Goal: Transaction & Acquisition: Obtain resource

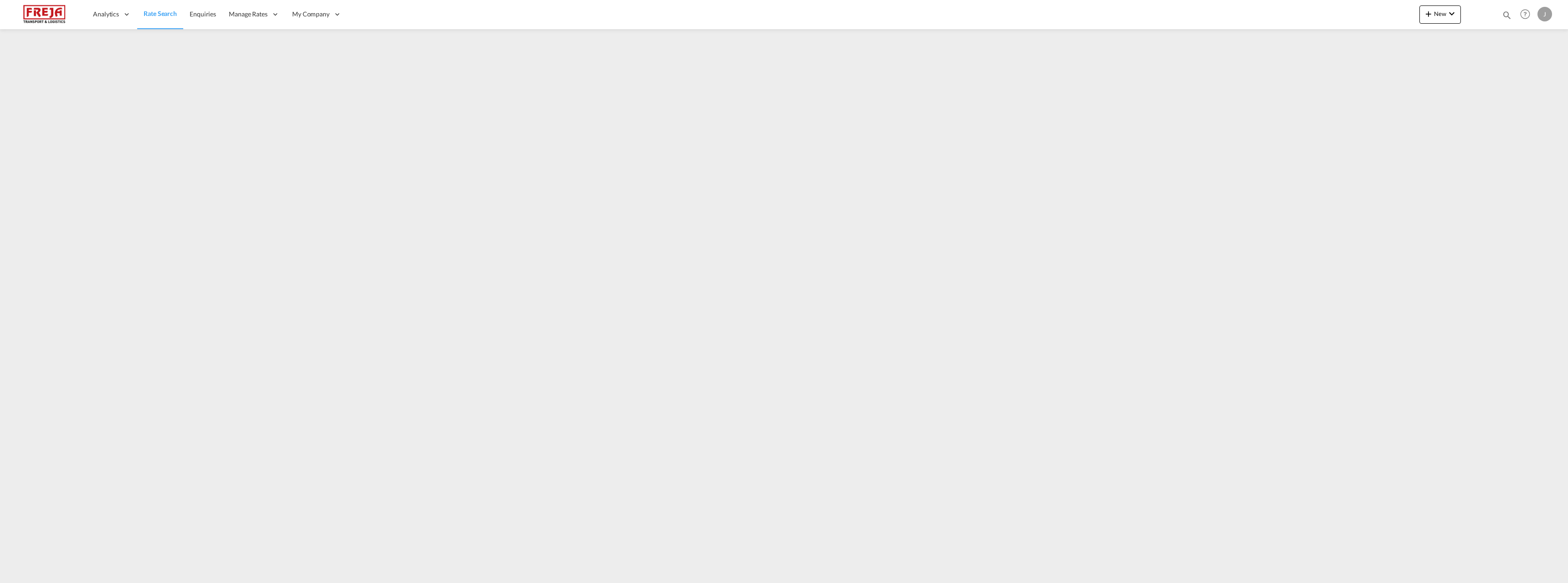
click at [164, 15] on span "Rate Search" at bounding box center [160, 13] width 33 height 8
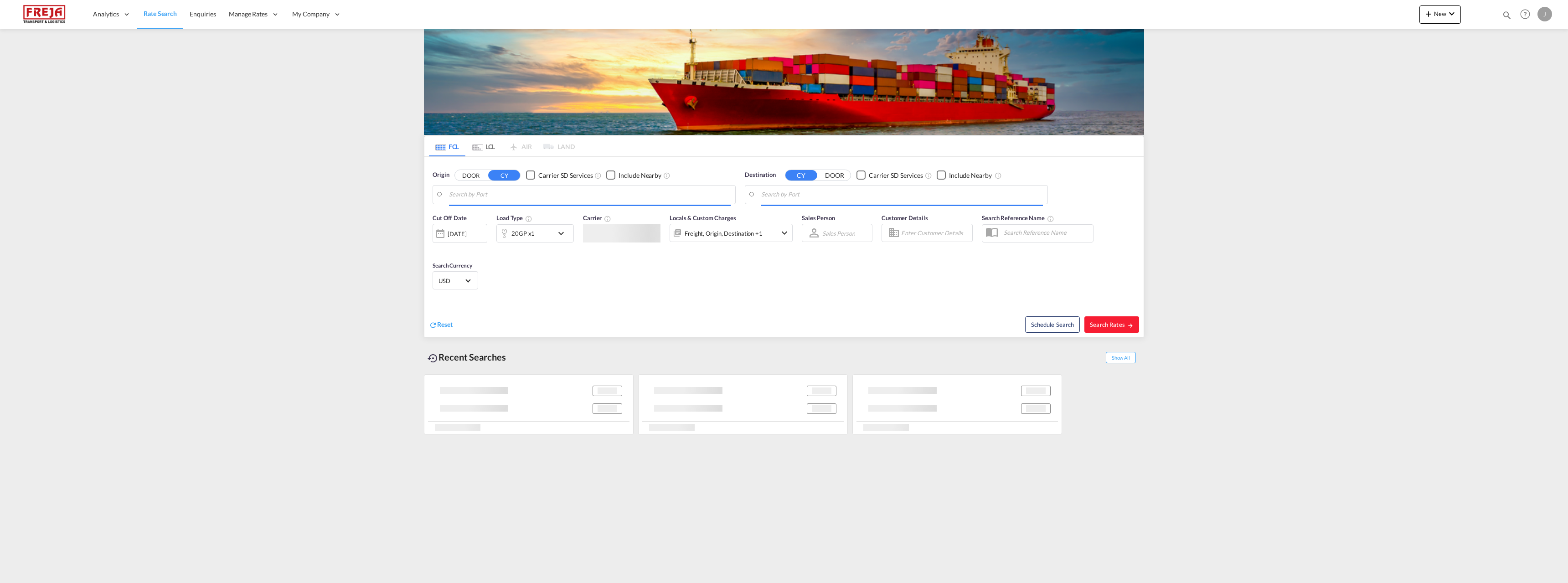
click at [488, 146] on md-tab-item "LCL" at bounding box center [484, 146] width 37 height 20
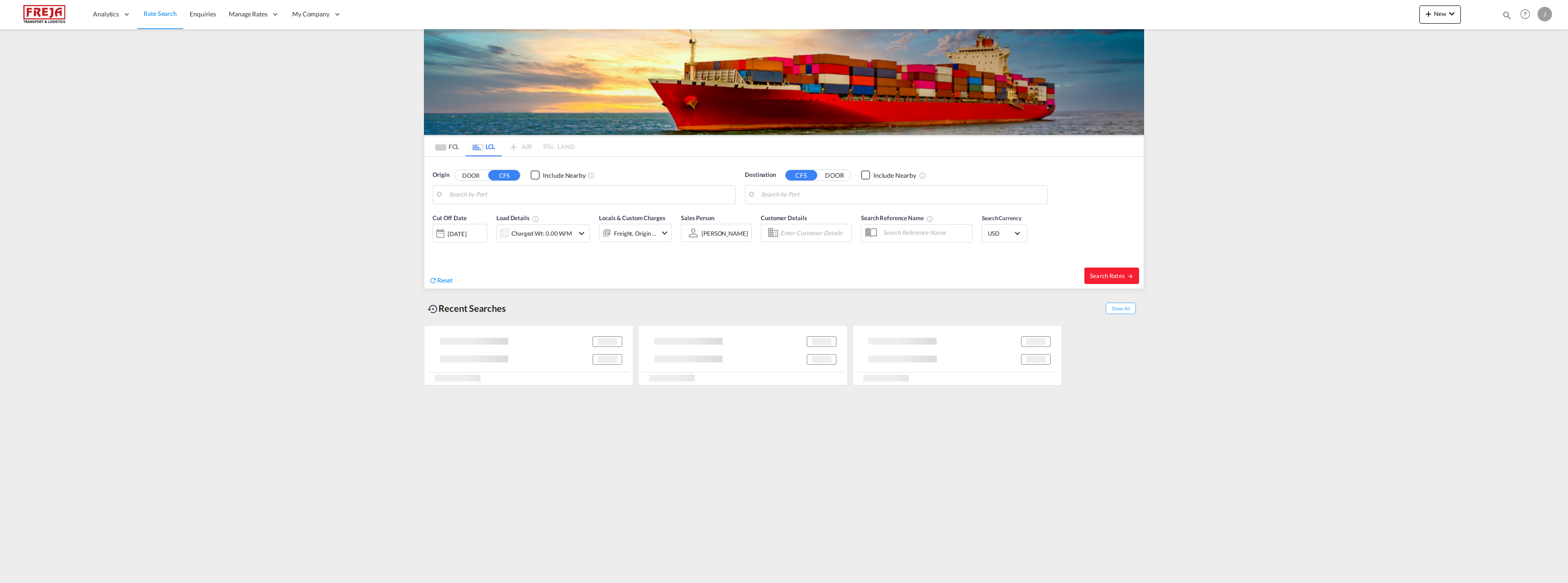
click at [482, 197] on body "Analytics Reports Dashboard Rate Search Enquiries Manage Rates Contract Rates" at bounding box center [784, 292] width 1568 height 583
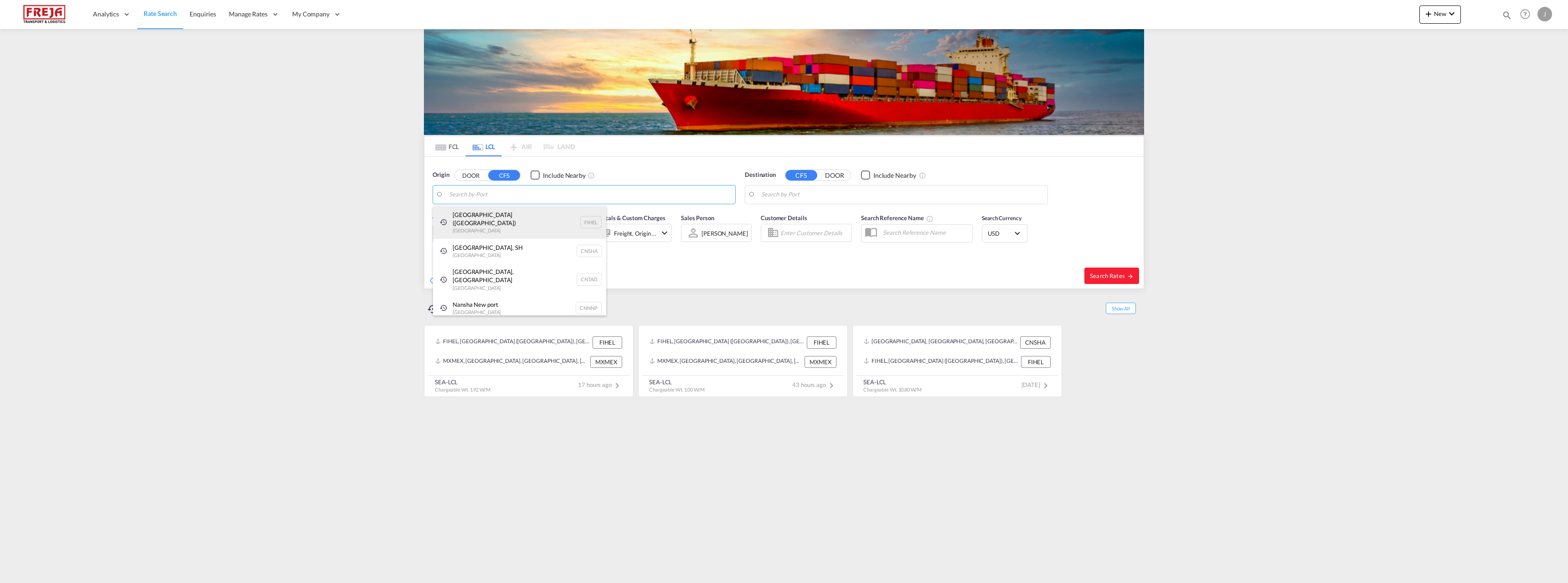
click at [483, 215] on div "[GEOGRAPHIC_DATA] ([GEOGRAPHIC_DATA]) [GEOGRAPHIC_DATA] FIHEL" at bounding box center [519, 222] width 173 height 33
type input "[GEOGRAPHIC_DATA] ([GEOGRAPHIC_DATA]), [GEOGRAPHIC_DATA]"
click at [783, 194] on body "Analytics Reports Dashboard Rate Search Enquiries Manage Rates Contract Rates" at bounding box center [784, 292] width 1568 height 583
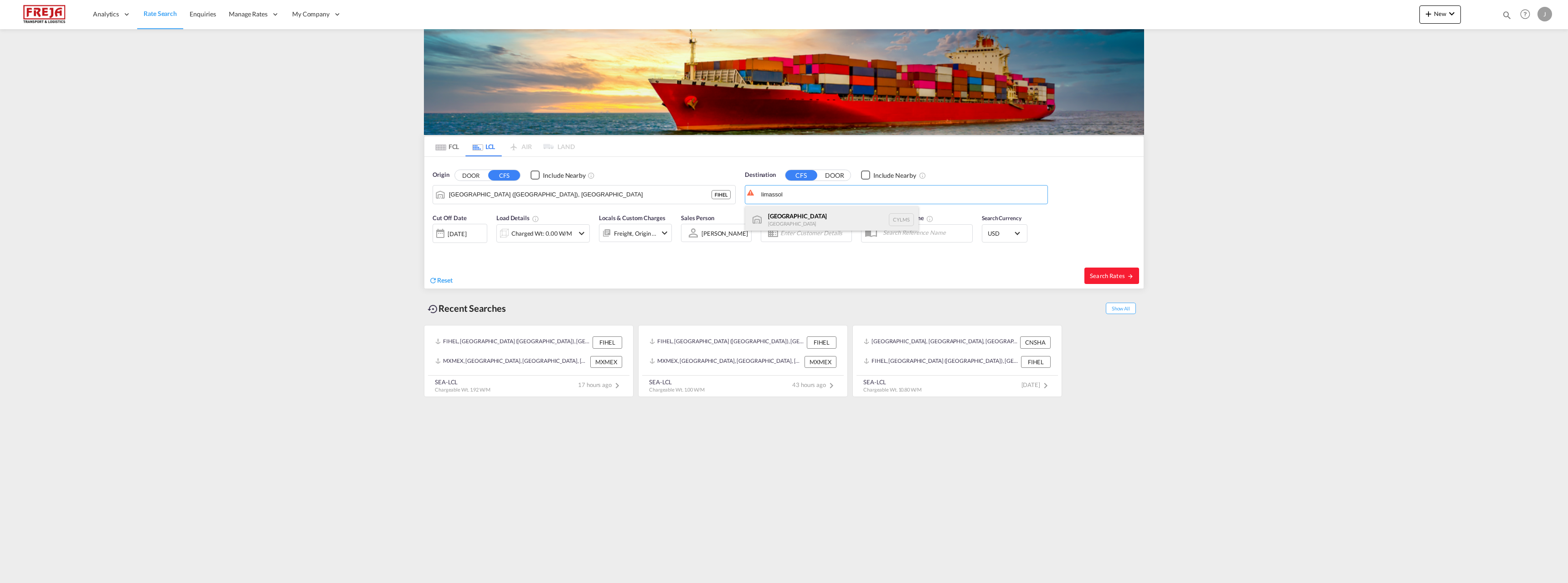
click at [766, 217] on div "[GEOGRAPHIC_DATA] [GEOGRAPHIC_DATA] CYLMS" at bounding box center [831, 219] width 173 height 27
type input "Limassol, CYLMS"
click at [559, 235] on div "Charged Wt: 0.00 W/M" at bounding box center [542, 233] width 61 height 13
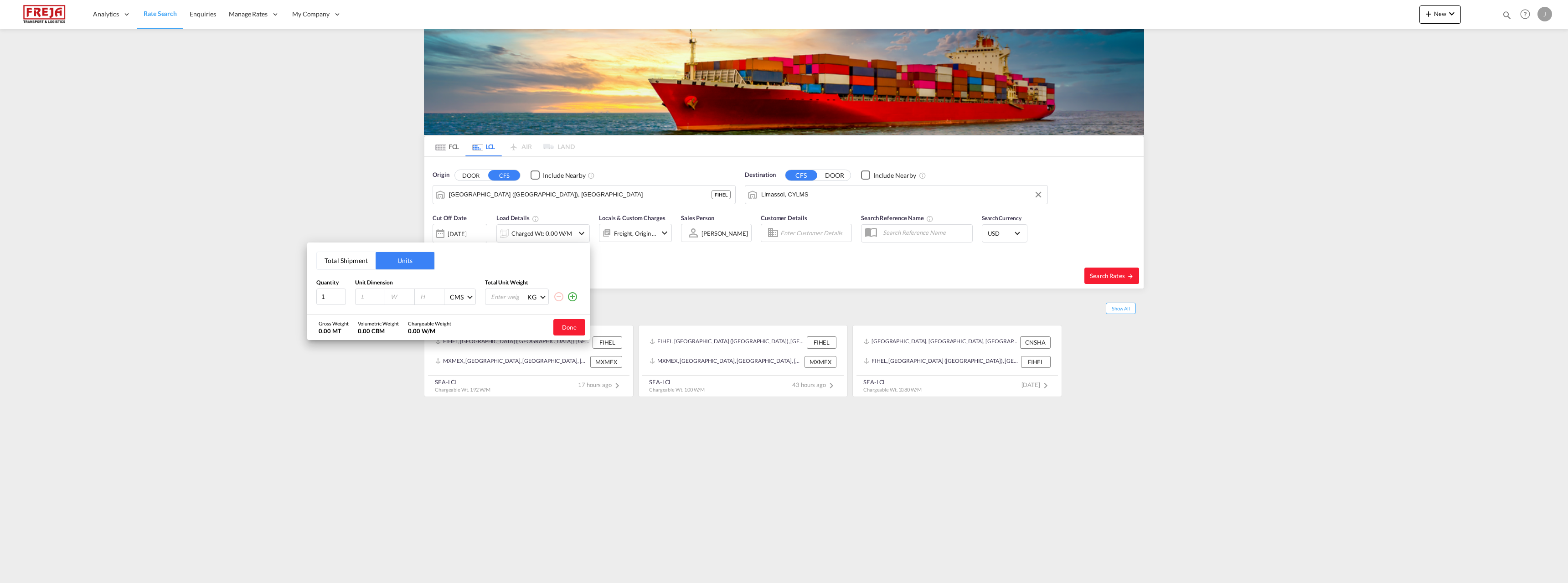
click at [394, 261] on button "Units" at bounding box center [405, 260] width 59 height 17
click at [337, 262] on button "Total Shipment" at bounding box center [346, 260] width 59 height 17
click at [363, 298] on input "0" at bounding box center [379, 297] width 37 height 15
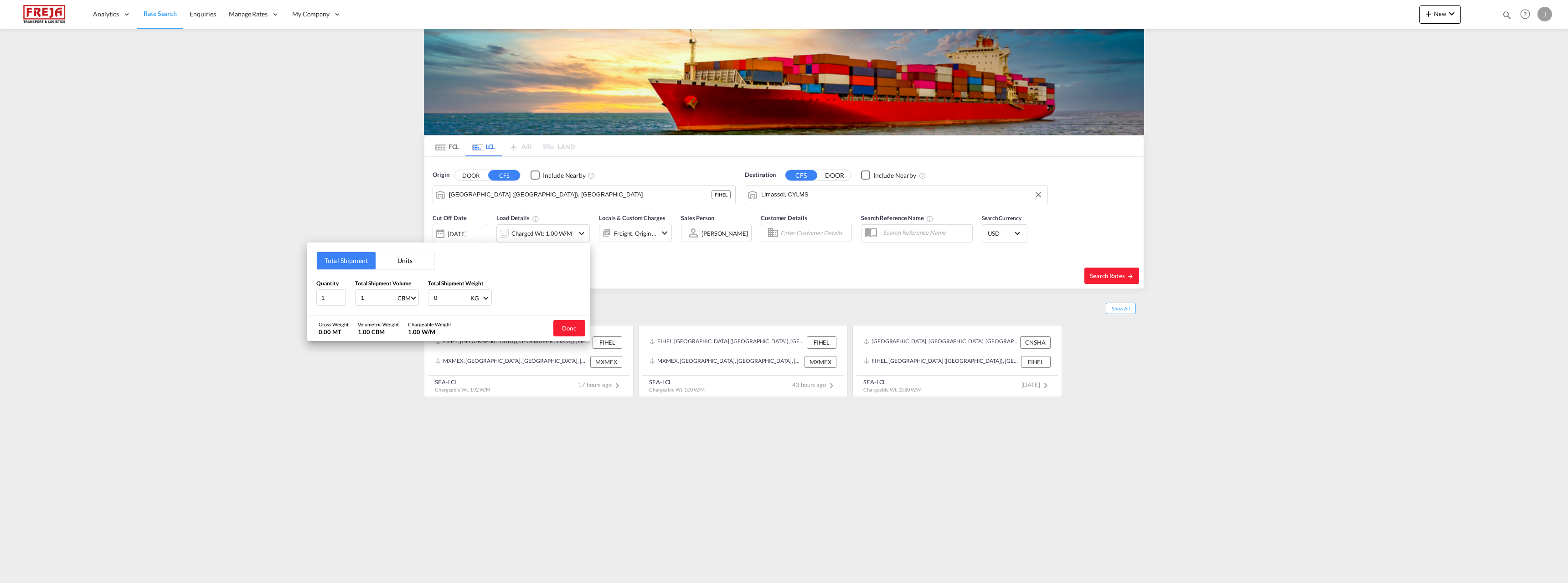
type input "1"
click at [461, 302] on input "0" at bounding box center [451, 297] width 37 height 15
type input "1000"
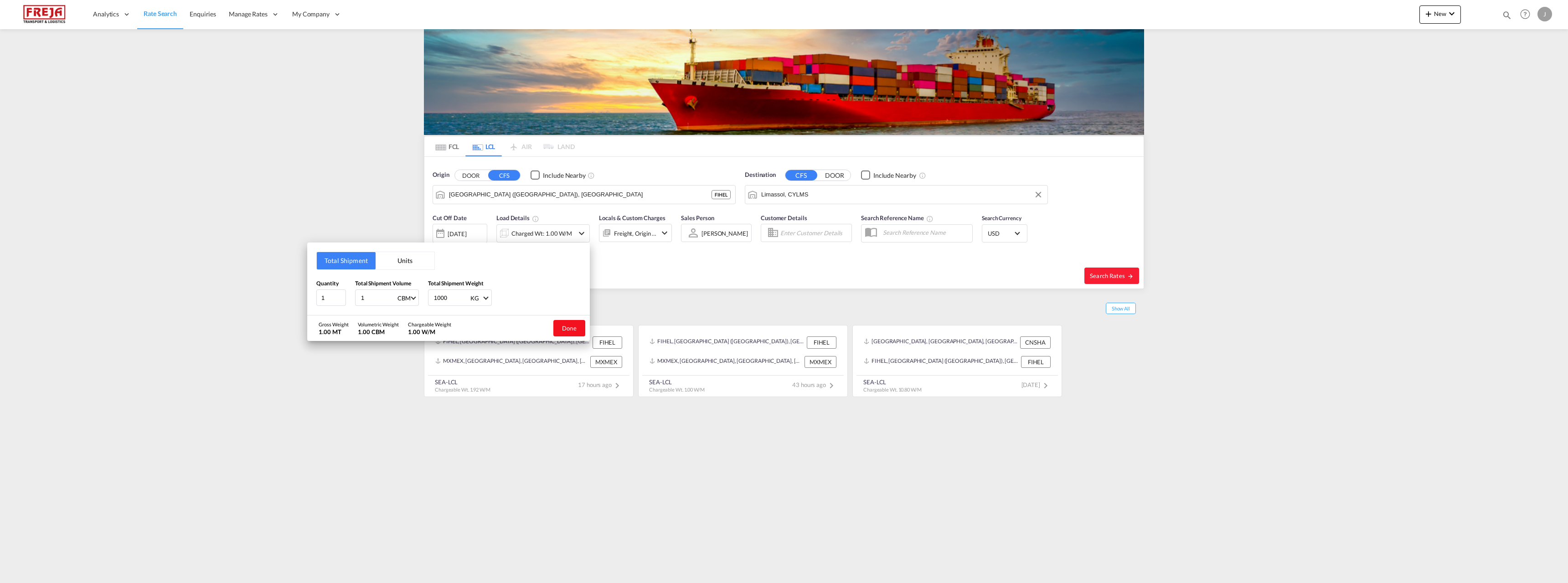
click at [572, 329] on button "Done" at bounding box center [569, 328] width 32 height 16
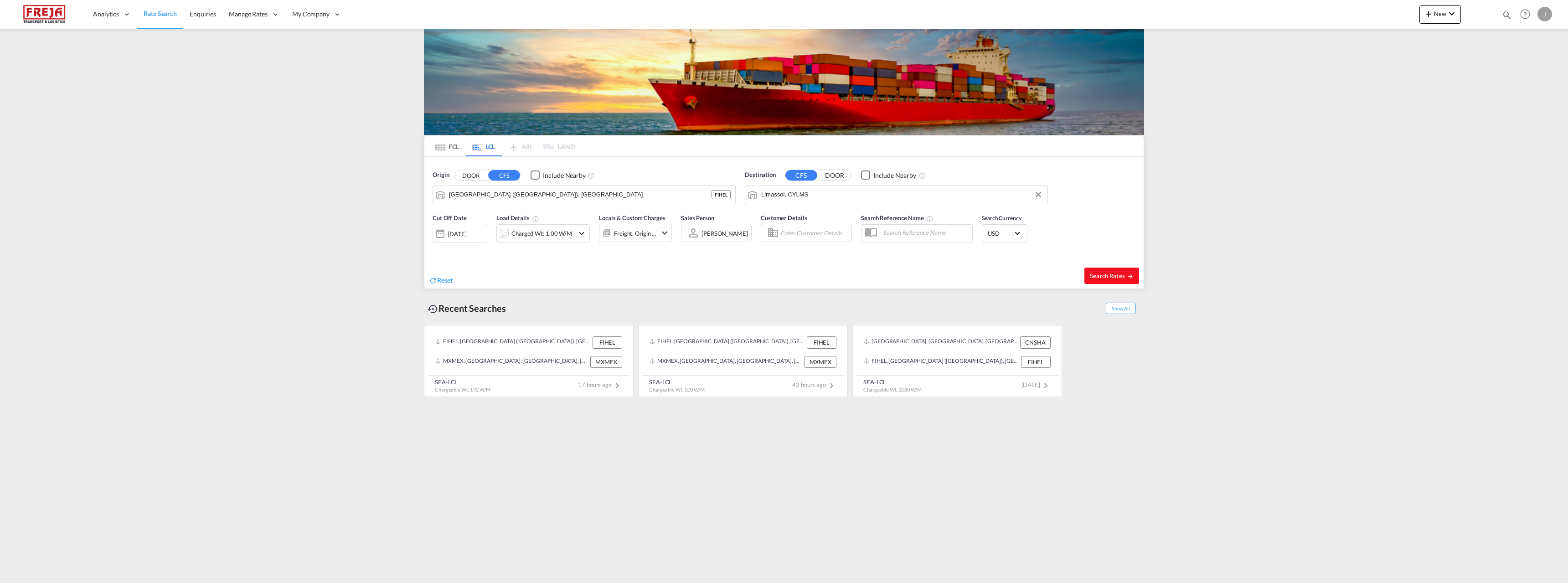
click at [1102, 269] on button "Search Rates" at bounding box center [1111, 276] width 55 height 16
type input "FIHEL to CYLMS / [DATE]"
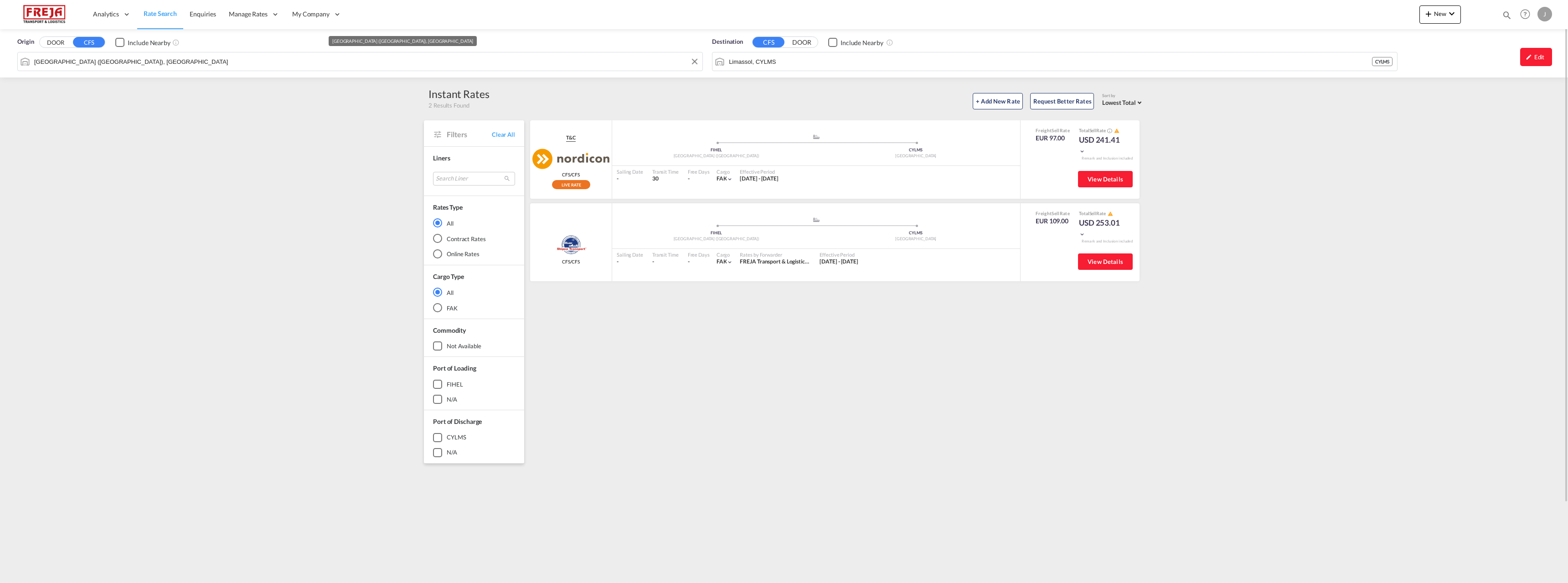
click at [380, 63] on input "[GEOGRAPHIC_DATA] ([GEOGRAPHIC_DATA]), [GEOGRAPHIC_DATA]" at bounding box center [366, 61] width 663 height 13
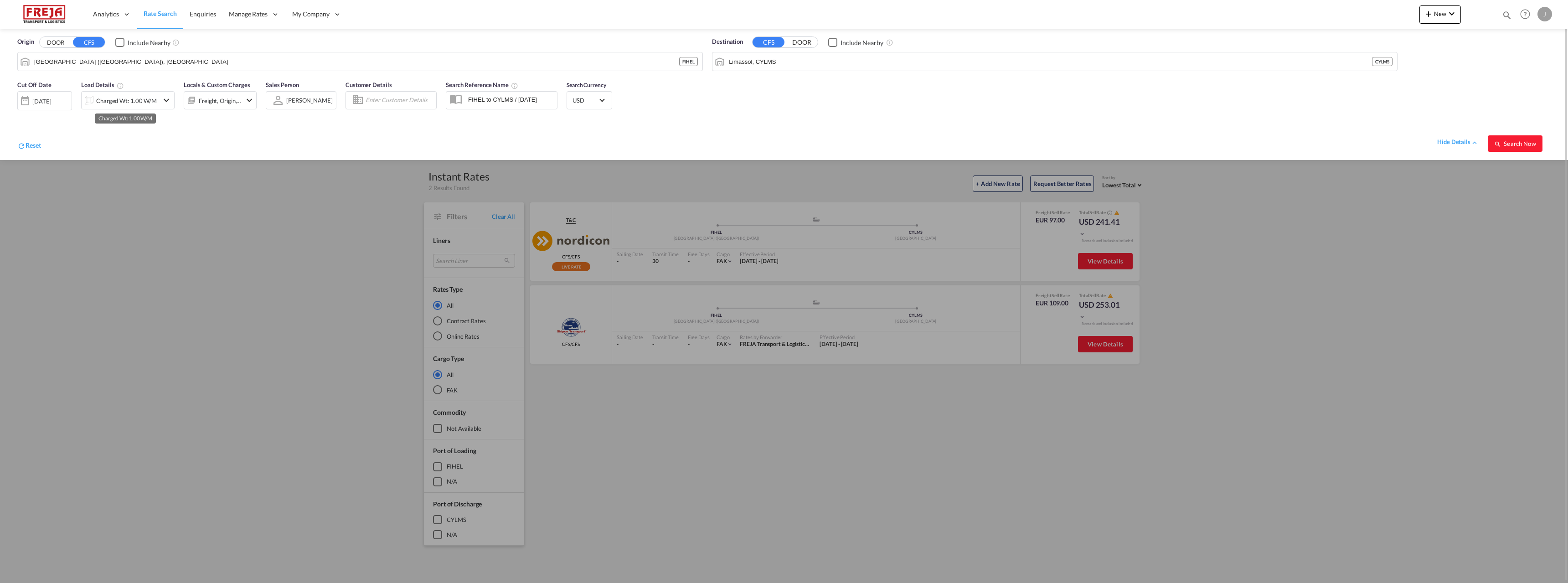
click at [149, 100] on div "Charged Wt: 1.00 W/M" at bounding box center [127, 100] width 61 height 13
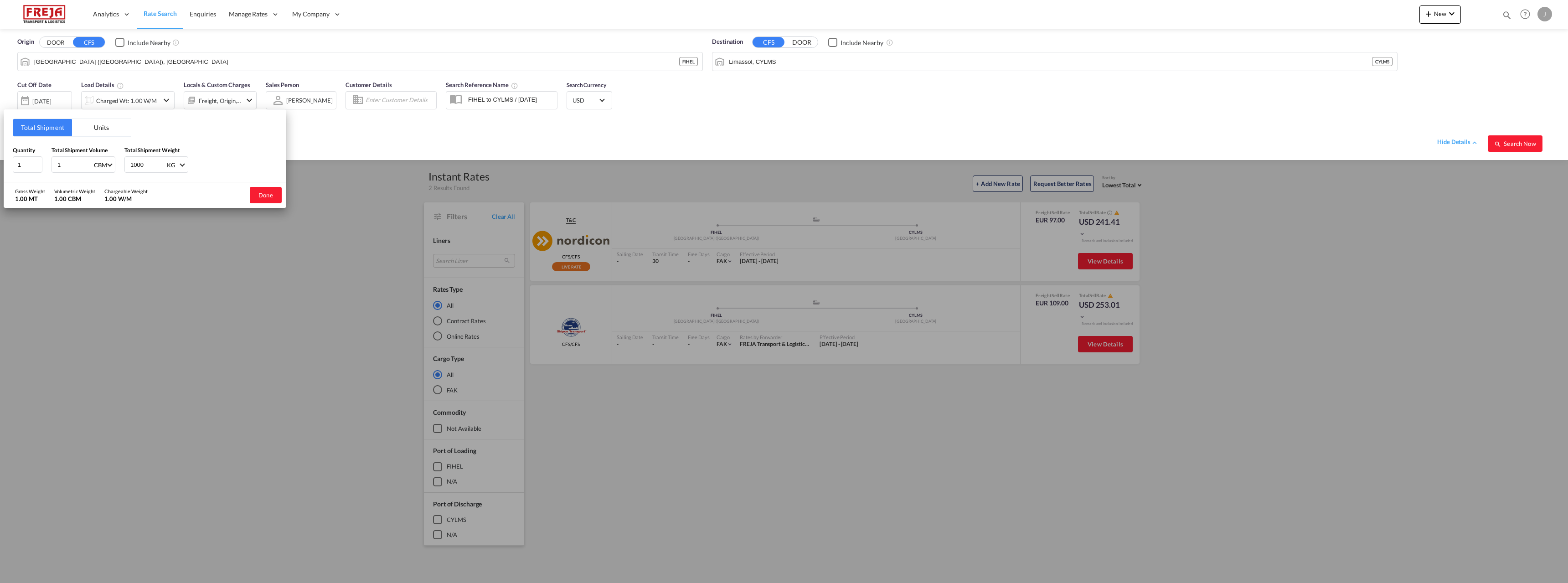
click at [114, 133] on button "Units" at bounding box center [101, 127] width 59 height 17
click at [29, 167] on input "1" at bounding box center [27, 163] width 30 height 16
click at [28, 163] on input "1" at bounding box center [27, 163] width 30 height 16
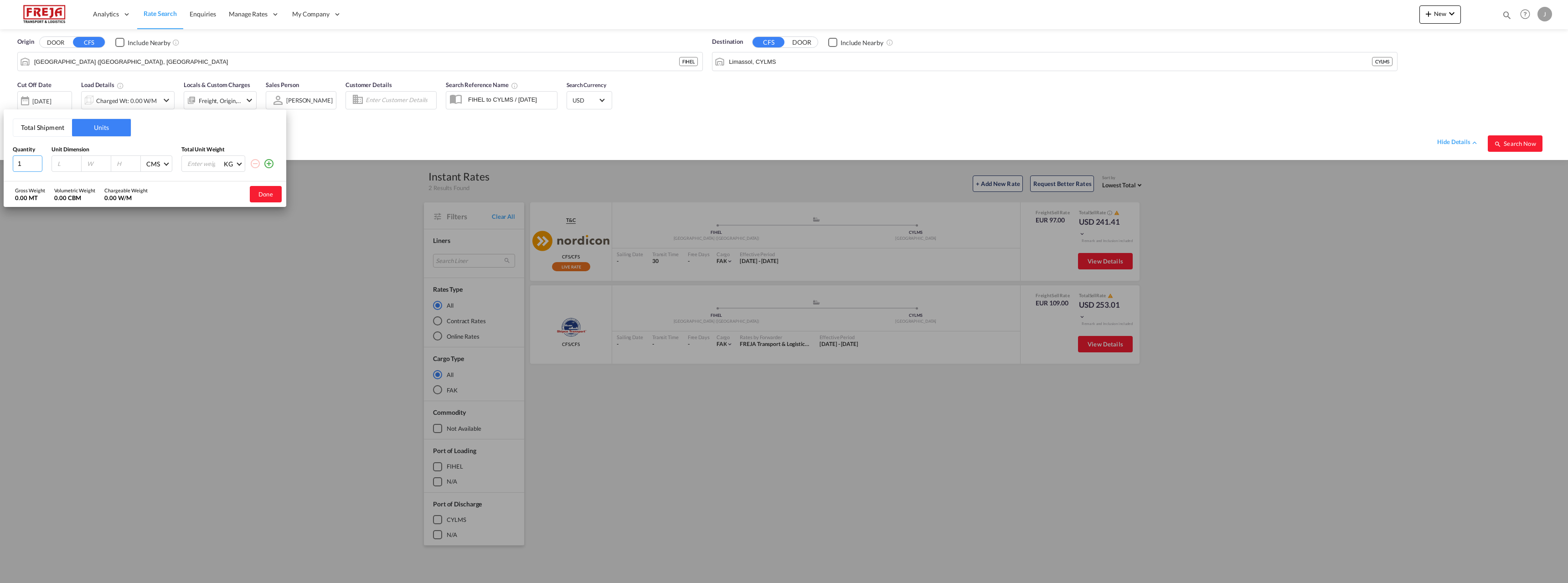
click at [28, 163] on input "1" at bounding box center [27, 163] width 30 height 16
type input "4"
type input "120"
type input "105"
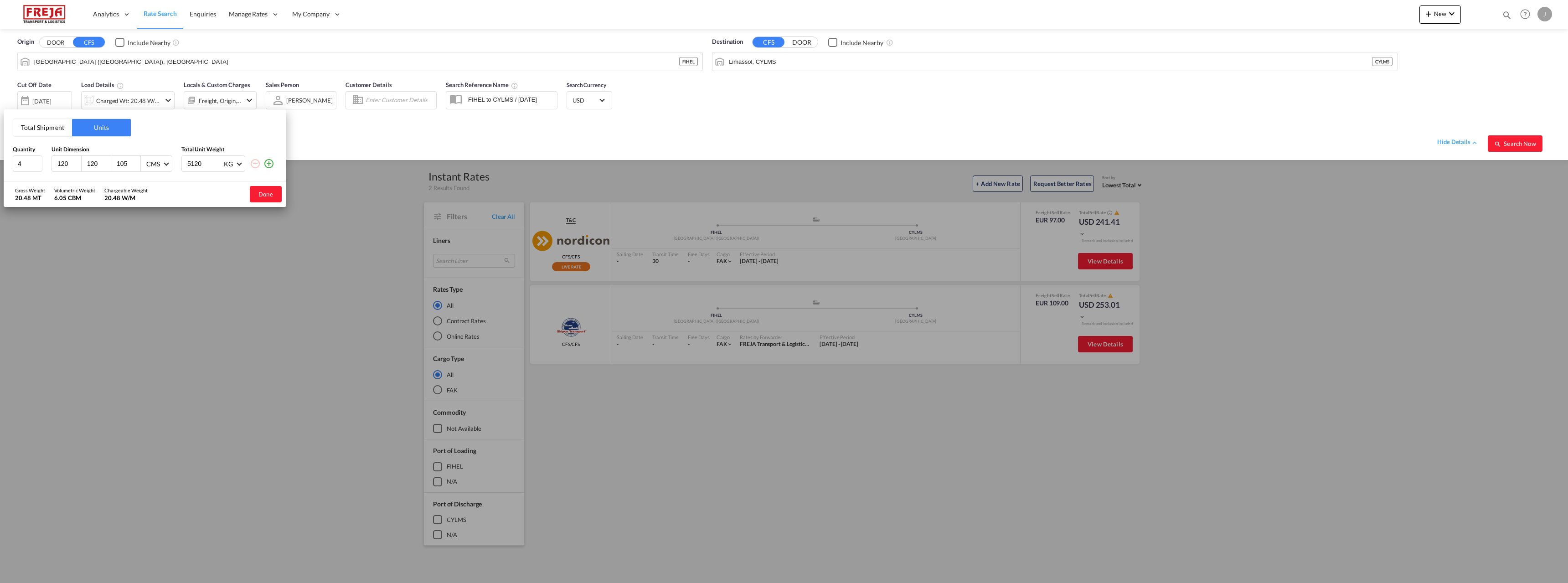
type input "5120"
click at [122, 268] on div "Total Shipment Units Quantity Unit Dimension Total Unit Weight 4 120 120 105 CM…" at bounding box center [784, 292] width 1568 height 583
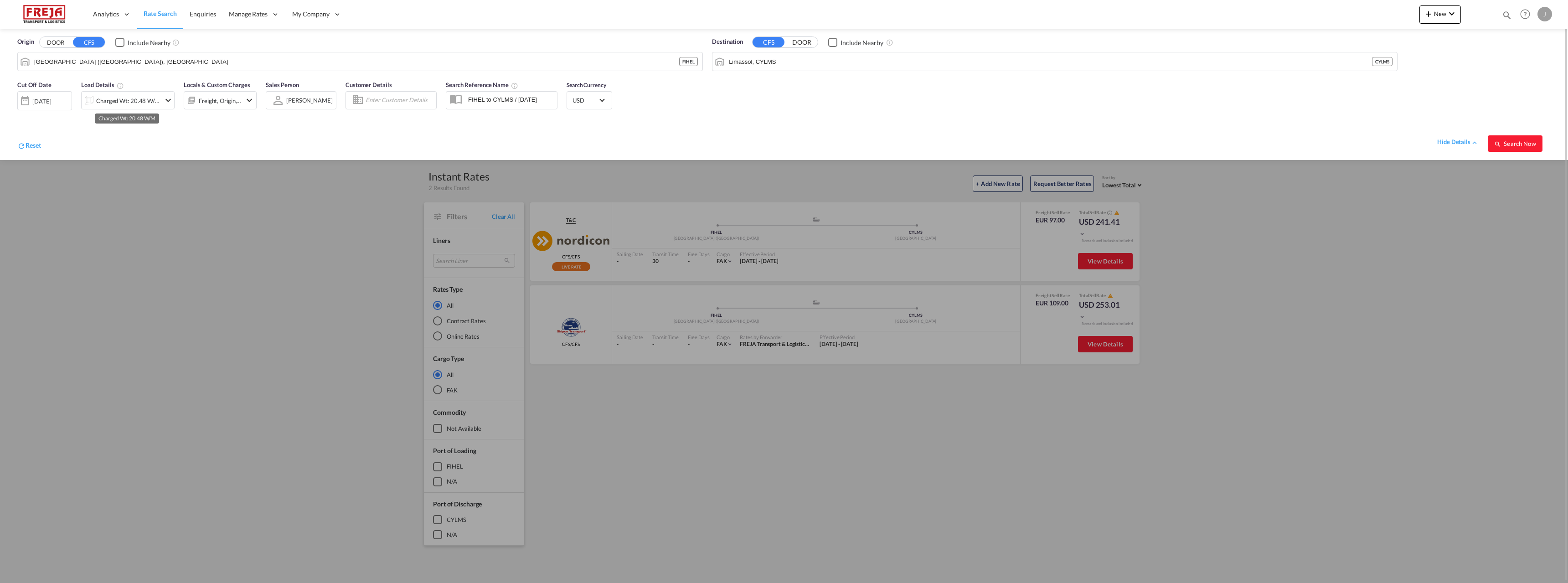
click at [113, 96] on div "Charged Wt: 20.48 W/M" at bounding box center [128, 100] width 65 height 13
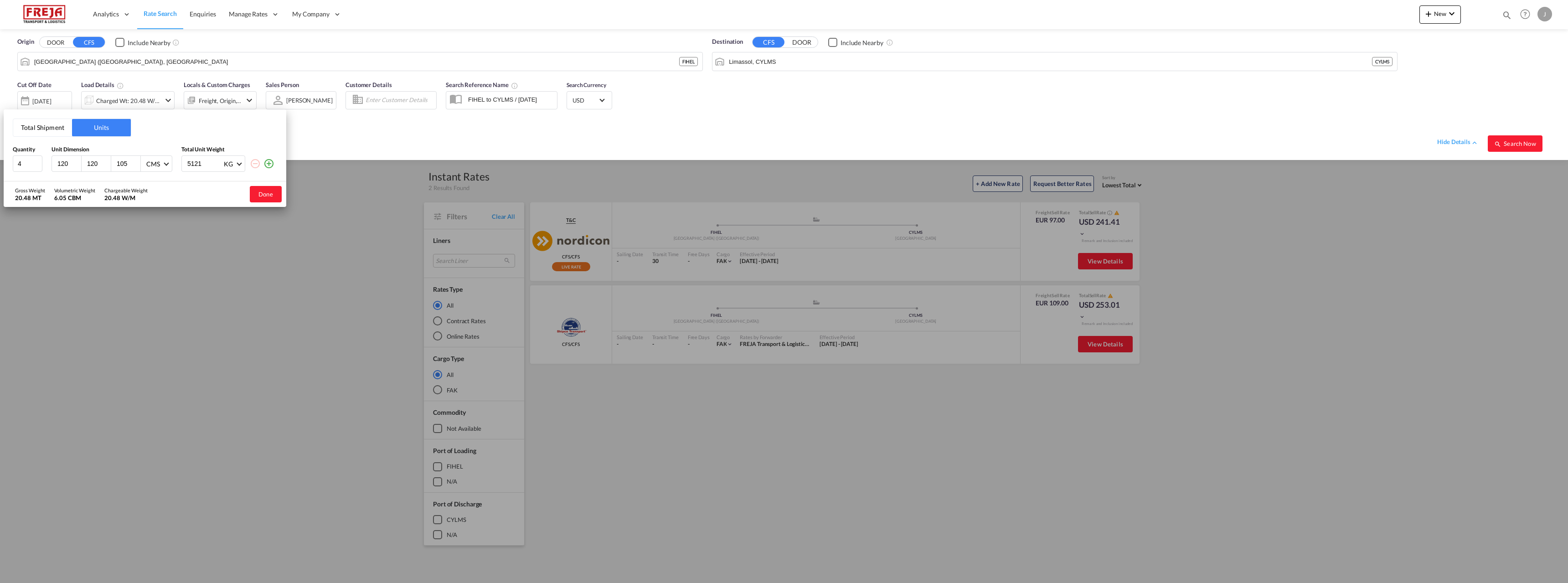
click at [215, 163] on input "5121" at bounding box center [205, 163] width 37 height 15
click at [191, 163] on input "5121" at bounding box center [205, 163] width 37 height 15
type input "1280"
click at [265, 194] on button "Done" at bounding box center [265, 194] width 32 height 16
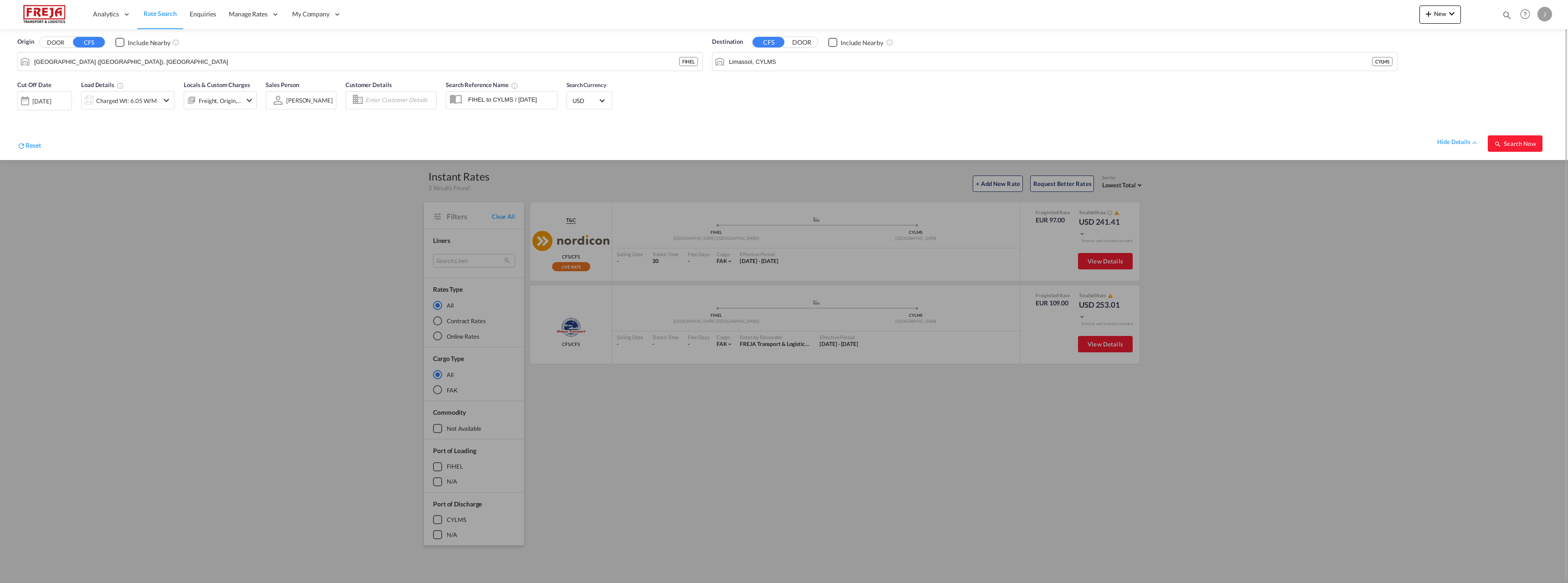
click at [602, 103] on md-select-value "USD" at bounding box center [589, 100] width 35 height 13
click at [599, 95] on input "search" at bounding box center [639, 96] width 133 height 8
type input "eur"
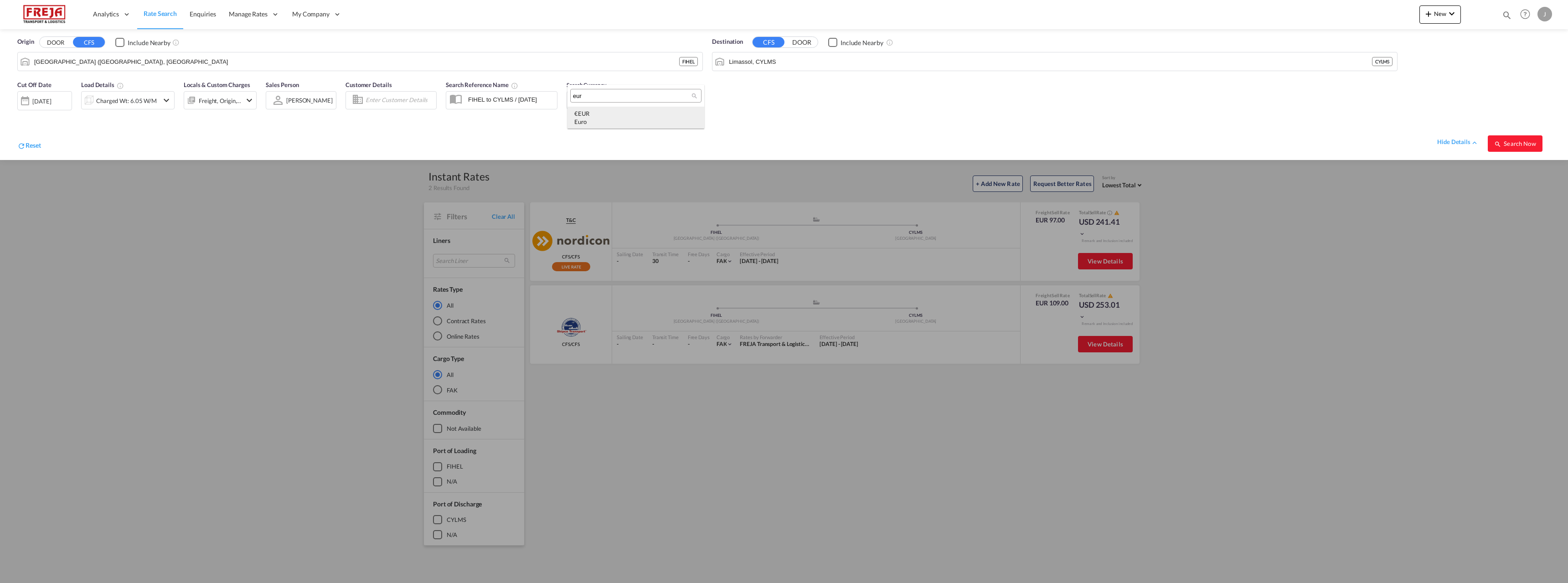
click at [600, 117] on div "€ EUR Euro" at bounding box center [636, 117] width 123 height 16
click at [1542, 143] on button "Search Now" at bounding box center [1515, 143] width 55 height 16
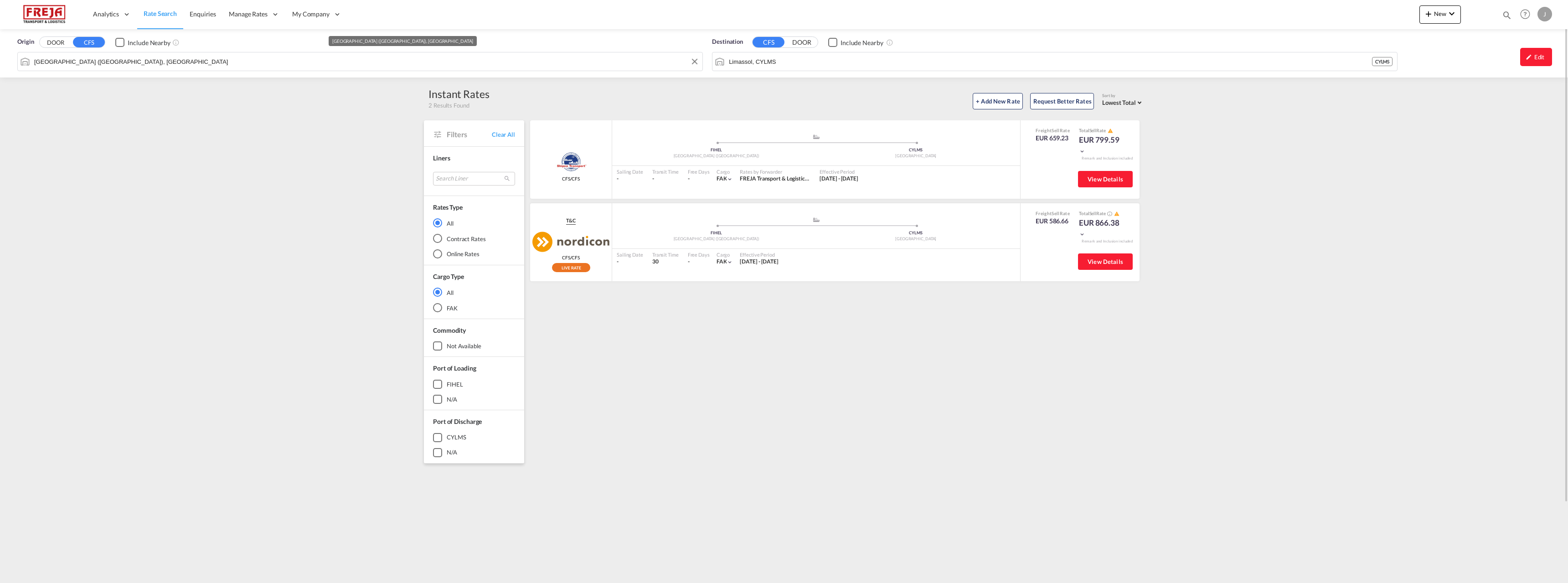
click at [242, 62] on input "[GEOGRAPHIC_DATA] ([GEOGRAPHIC_DATA]), [GEOGRAPHIC_DATA]" at bounding box center [366, 61] width 663 height 13
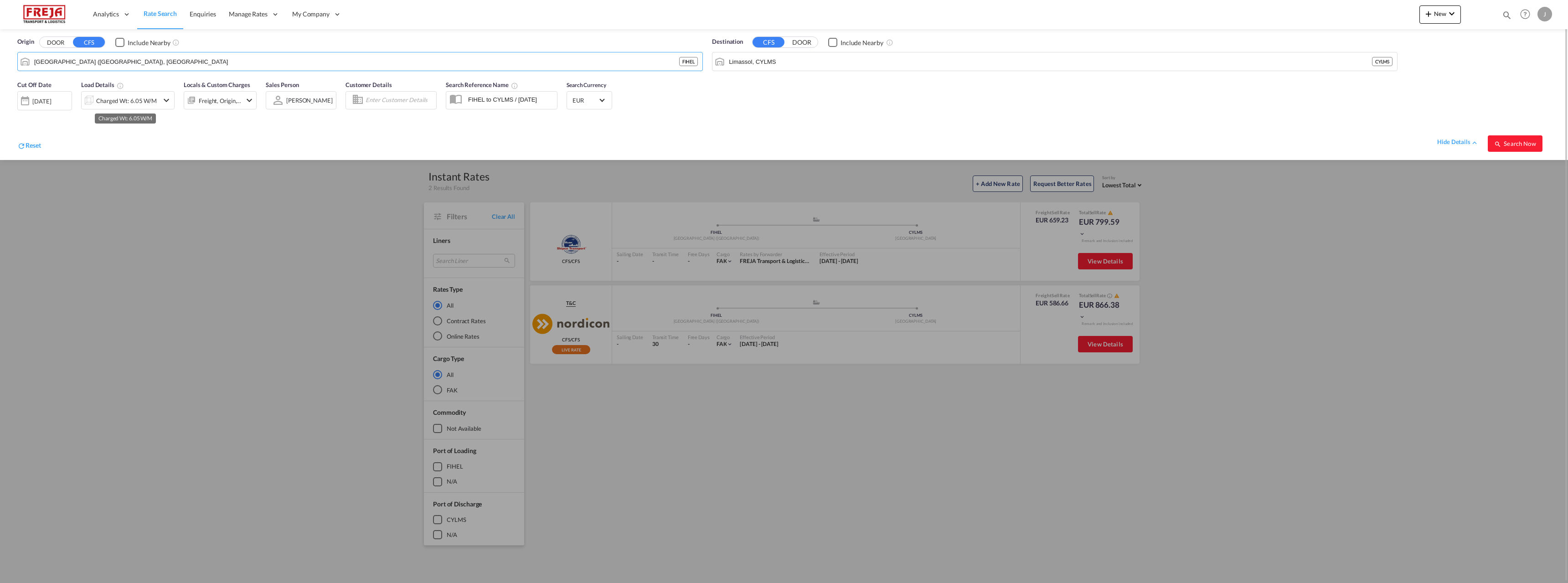
click at [149, 94] on div "Charged Wt: 6.05 W/M" at bounding box center [127, 100] width 61 height 13
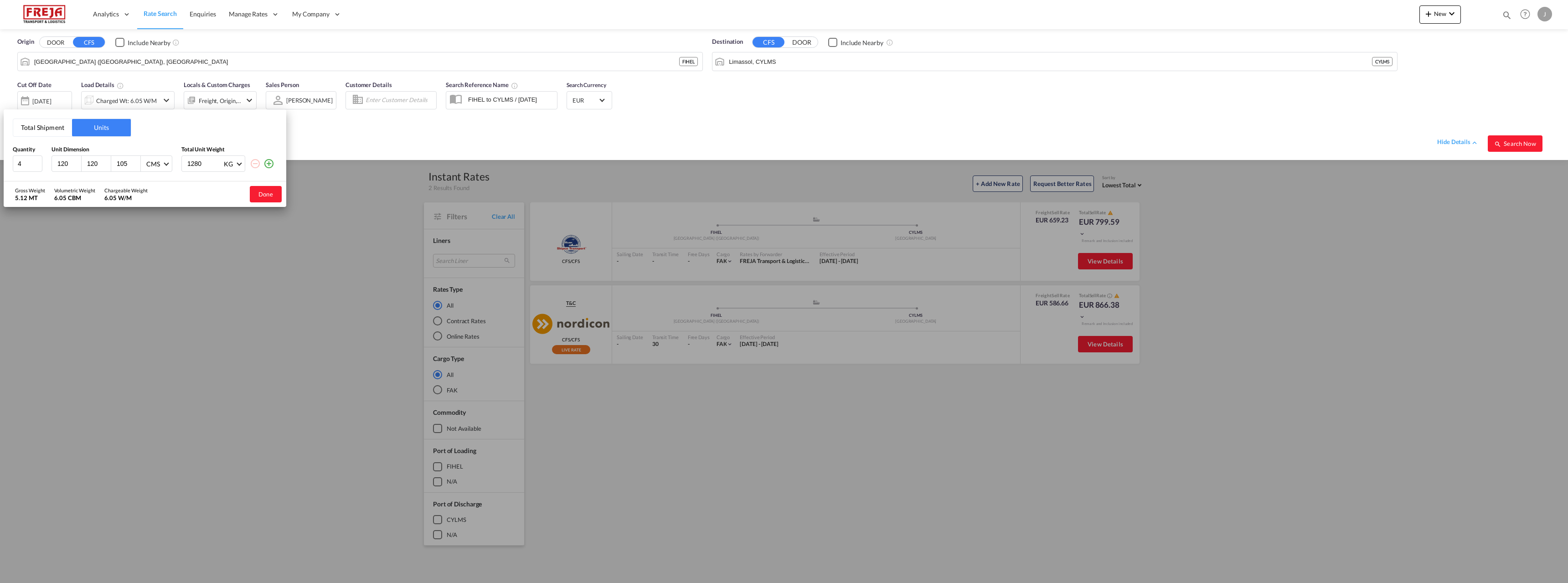
click at [138, 287] on div "Total Shipment Units Quantity Unit Dimension Total Unit Weight 4 120 120 105 CM…" at bounding box center [784, 292] width 1568 height 583
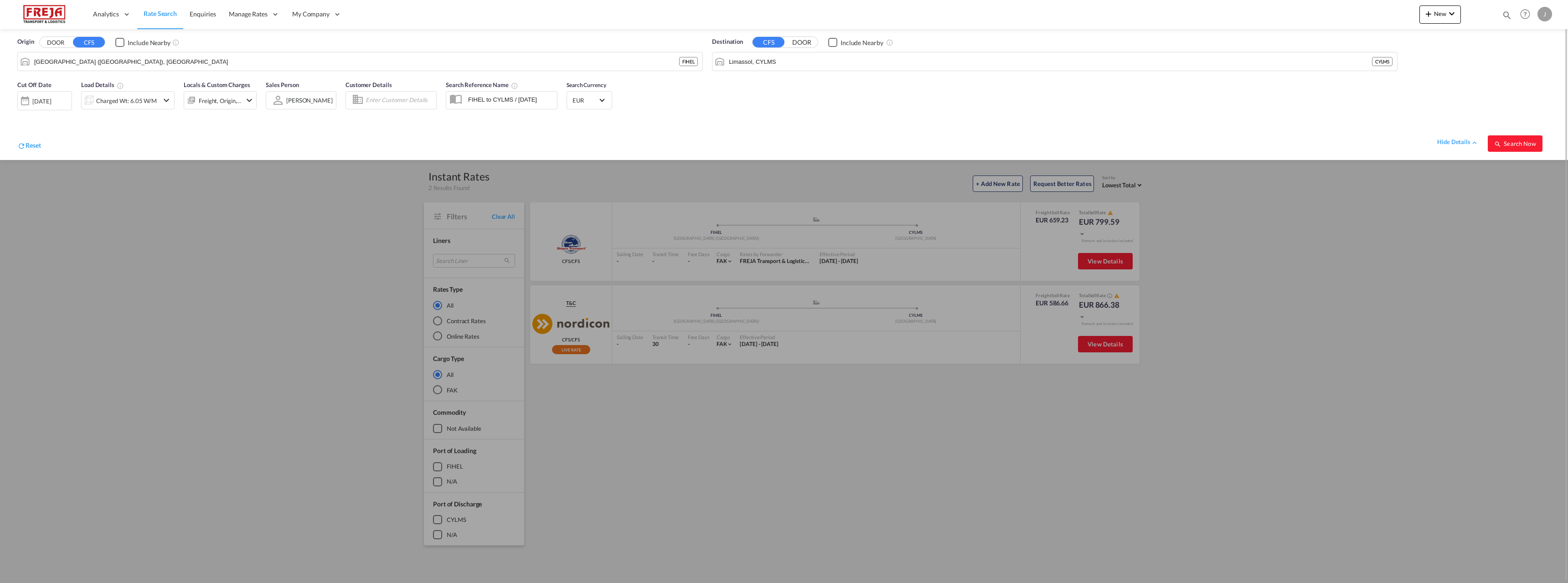
click at [1096, 261] on div at bounding box center [784, 292] width 1568 height 583
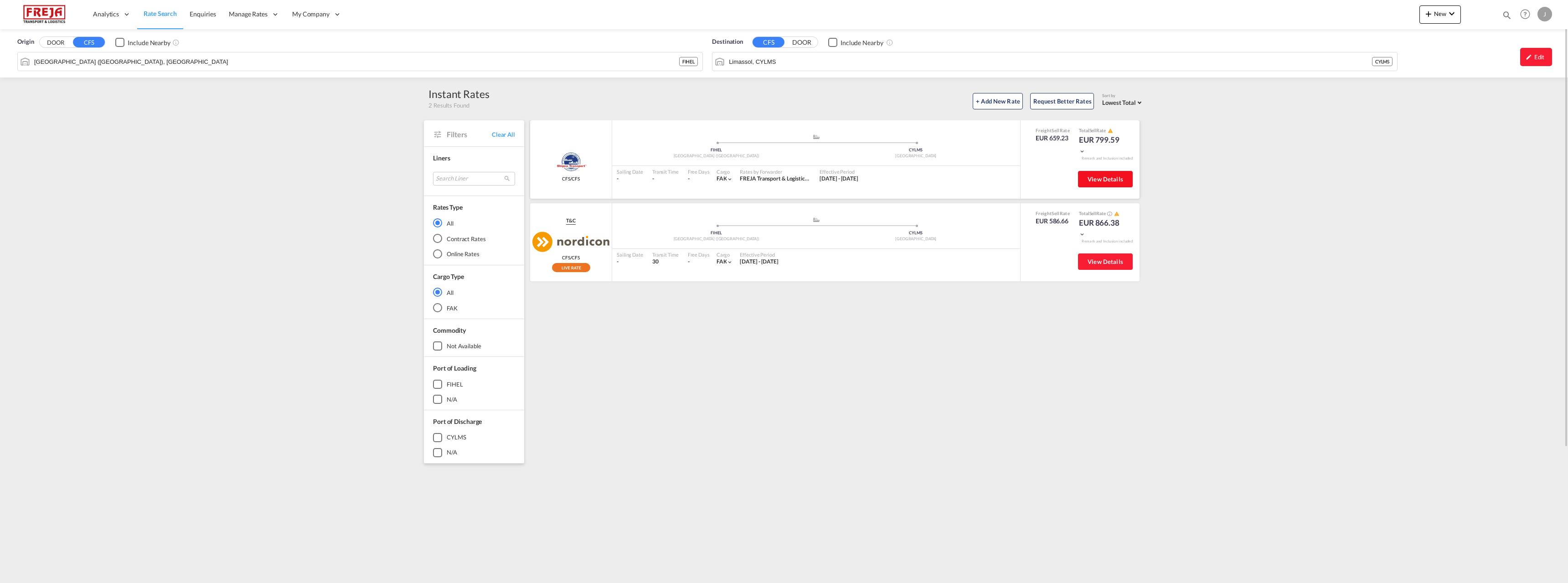
click at [1091, 186] on button "View Details" at bounding box center [1105, 179] width 55 height 16
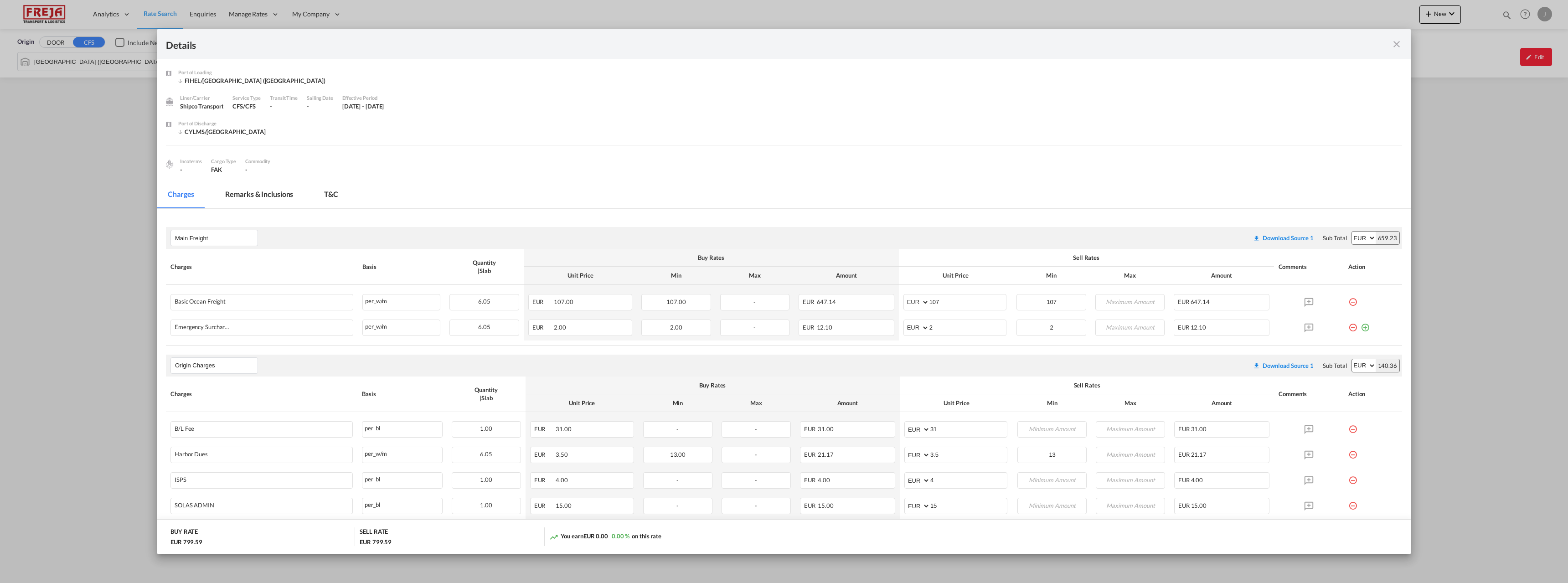
click at [1395, 42] on md-icon "icon-close fg-AAA8AD m-0 cursor" at bounding box center [1396, 44] width 11 height 11
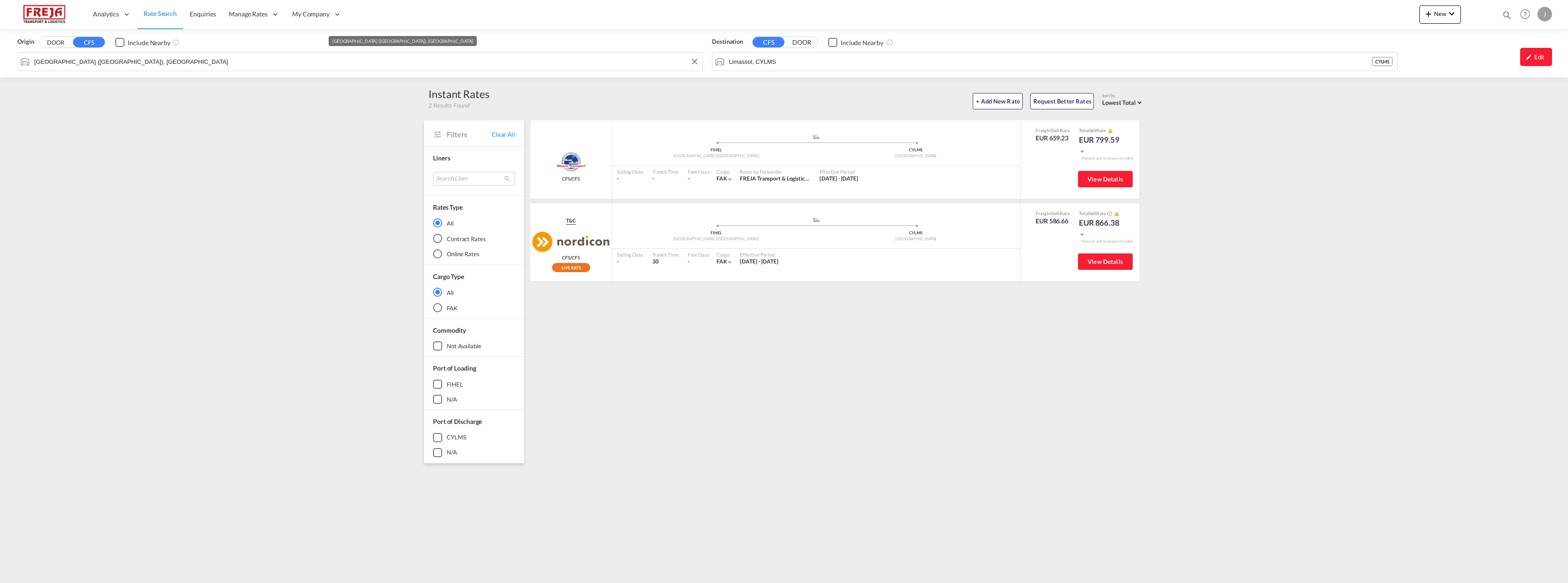
click at [161, 61] on input "[GEOGRAPHIC_DATA] ([GEOGRAPHIC_DATA]), [GEOGRAPHIC_DATA]" at bounding box center [366, 61] width 663 height 13
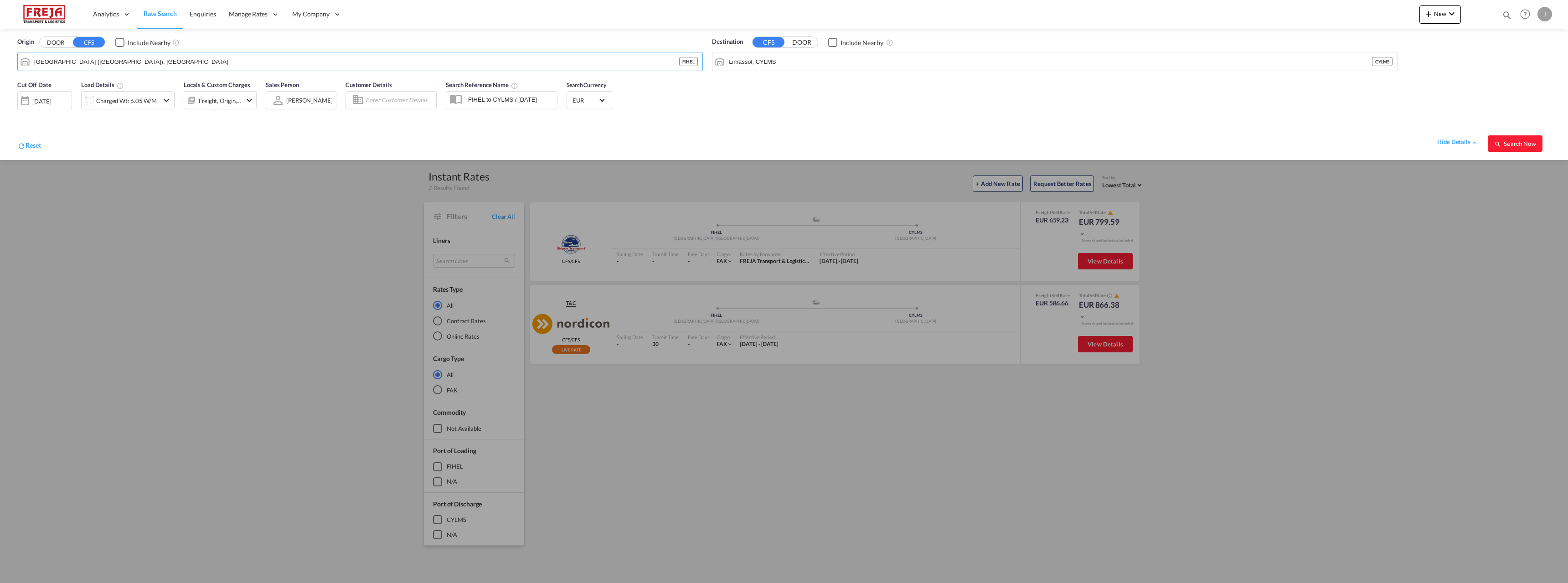
click at [159, 12] on span "Rate Search" at bounding box center [160, 13] width 33 height 8
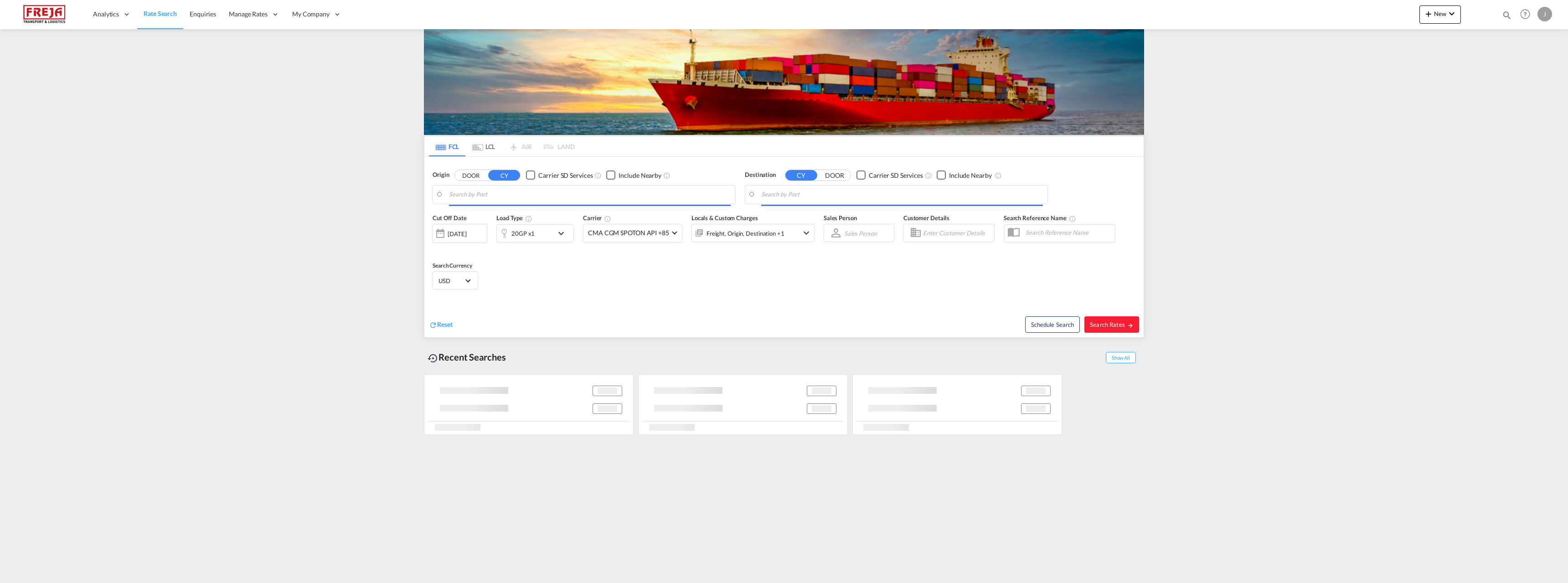
type input "Kotka, FIKTK"
type input "Suape Pt / Ipojuca, [GEOGRAPHIC_DATA]"
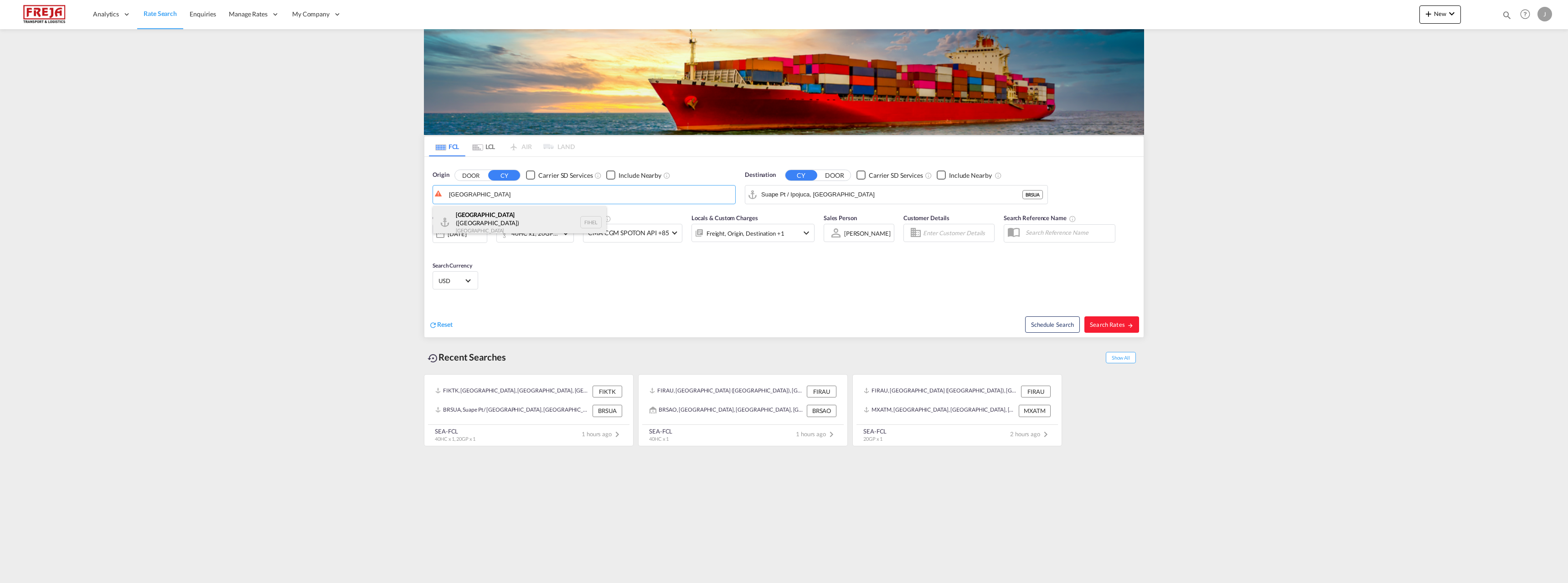
click at [465, 211] on div "[GEOGRAPHIC_DATA] ([GEOGRAPHIC_DATA]) [GEOGRAPHIC_DATA] FIHEL" at bounding box center [519, 222] width 173 height 33
type input "[GEOGRAPHIC_DATA] ([GEOGRAPHIC_DATA]), [GEOGRAPHIC_DATA]"
click at [798, 198] on input "Suape Pt / Ipojuca, [GEOGRAPHIC_DATA]" at bounding box center [902, 195] width 282 height 13
click at [790, 216] on div "[GEOGRAPHIC_DATA] [GEOGRAPHIC_DATA] CYLMS" at bounding box center [831, 219] width 173 height 27
type input "Limassol, CYLMS"
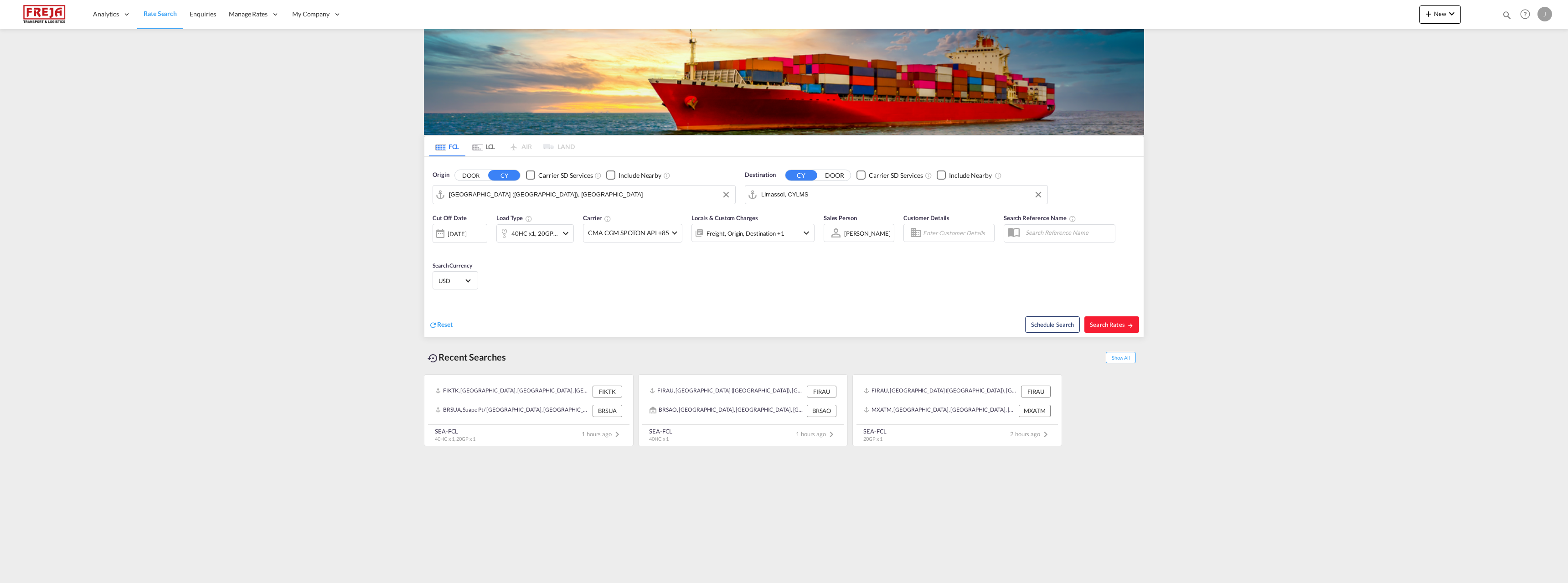
click at [545, 240] on div "40HC x1, 20GP x1" at bounding box center [527, 233] width 61 height 18
click at [607, 273] on md-icon "icon-minus-circle-outline" at bounding box center [609, 272] width 11 height 11
click at [618, 307] on button "Done" at bounding box center [614, 306] width 32 height 16
click at [1111, 327] on span "Search Rates" at bounding box center [1111, 324] width 44 height 7
type input "FIHEL to CYLMS / [DATE]"
